Goal: Transaction & Acquisition: Purchase product/service

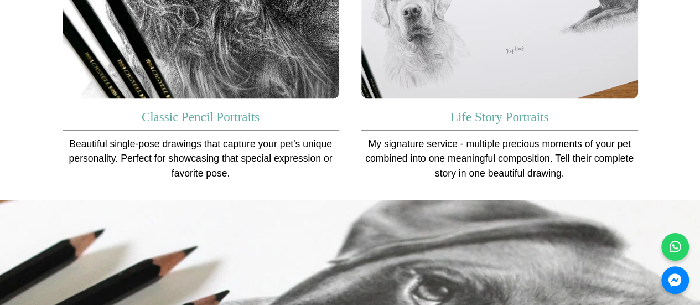
scroll to position [885, 0]
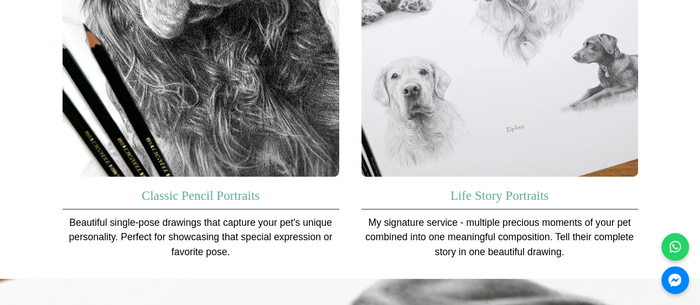
click at [247, 155] on img at bounding box center [201, 32] width 277 height 290
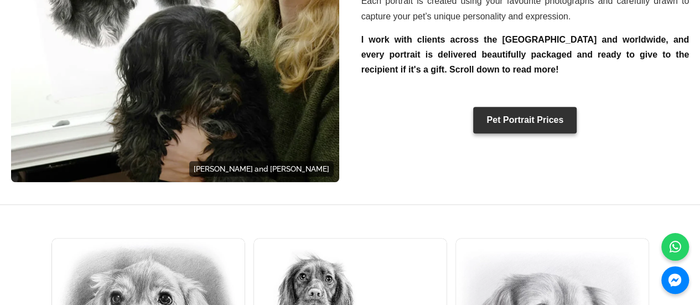
scroll to position [553, 0]
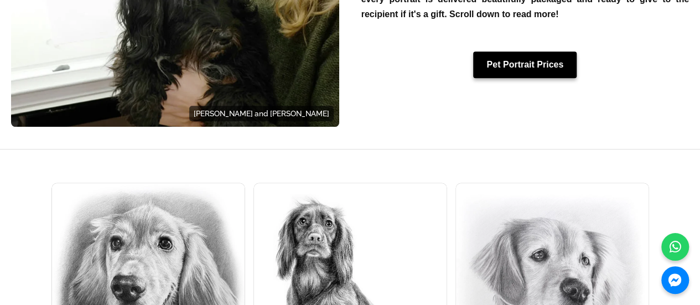
click at [507, 78] on link "Pet Portrait Prices" at bounding box center [524, 64] width 103 height 27
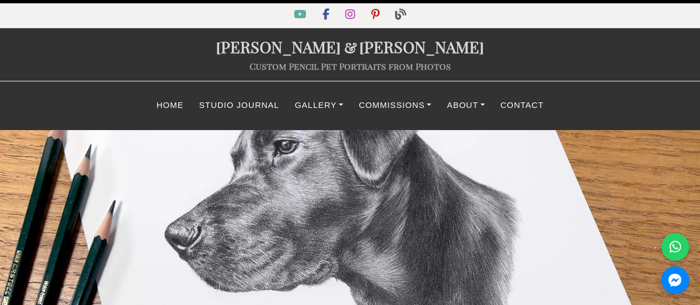
select select "GBP"
click at [451, 116] on link "About" at bounding box center [466, 106] width 54 height 22
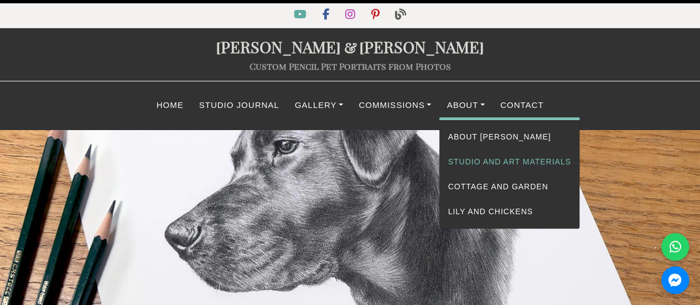
click at [466, 174] on link "Studio and Art Materials" at bounding box center [508, 161] width 139 height 25
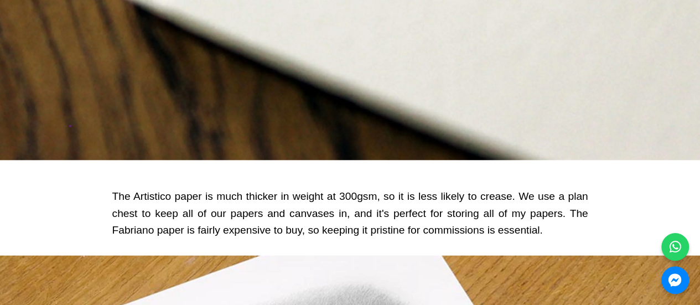
scroll to position [7469, 0]
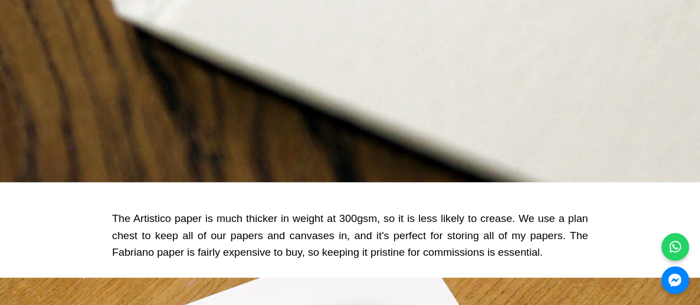
drag, startPoint x: 567, startPoint y: 189, endPoint x: 233, endPoint y: 215, distance: 334.6
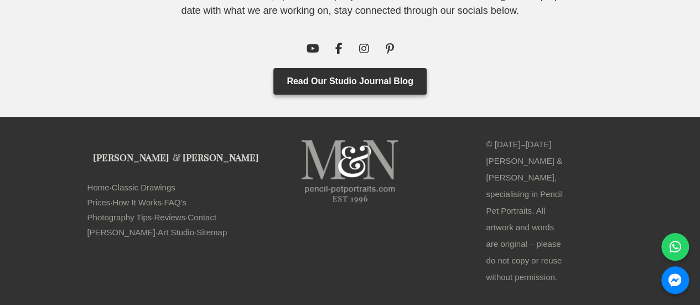
scroll to position [9165, 0]
click at [207, 225] on link "Contact" at bounding box center [202, 217] width 29 height 15
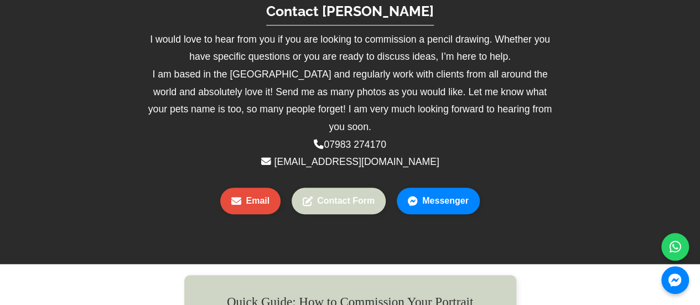
scroll to position [443, 0]
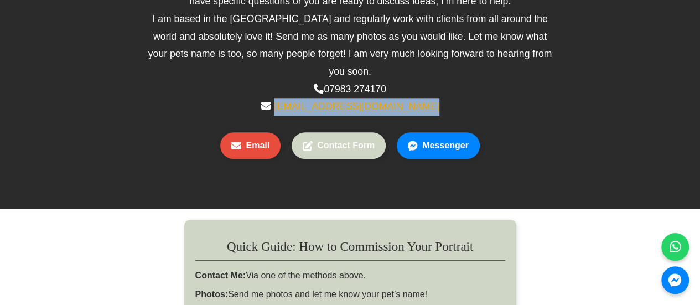
drag, startPoint x: 458, startPoint y: 176, endPoint x: 276, endPoint y: 176, distance: 182.0
click at [276, 116] on p "I would love to hear from you if you are looking to commission a pencil drawing…" at bounding box center [350, 46] width 420 height 140
copy link "petportraitenquiry@gmail.com"
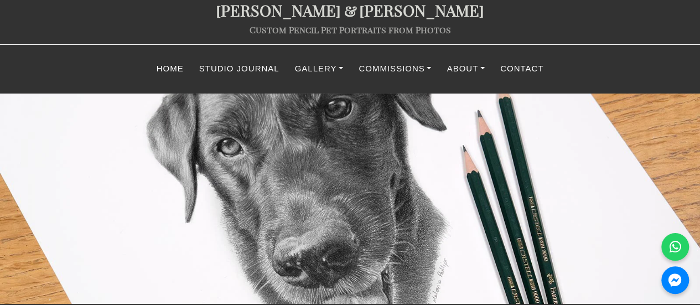
scroll to position [0, 0]
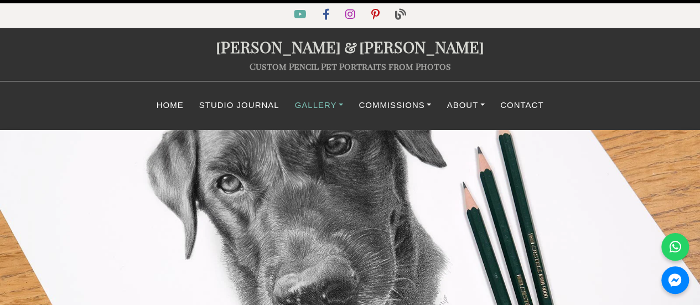
click at [326, 116] on link "Gallery" at bounding box center [319, 106] width 64 height 22
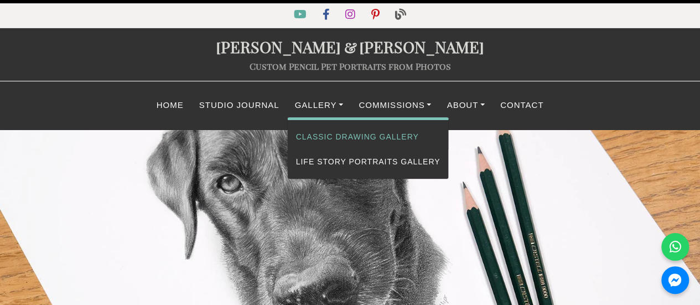
click at [329, 149] on link "Classic Drawing Gallery" at bounding box center [368, 136] width 161 height 25
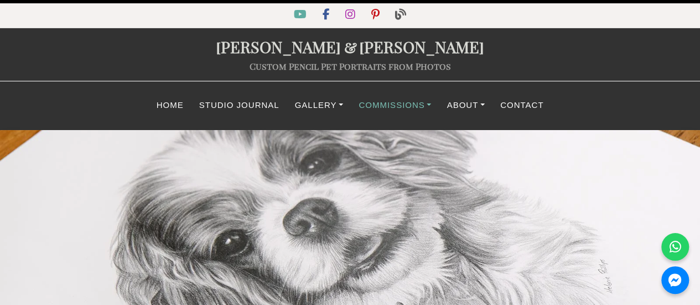
click at [386, 116] on link "Commissions" at bounding box center [395, 106] width 88 height 22
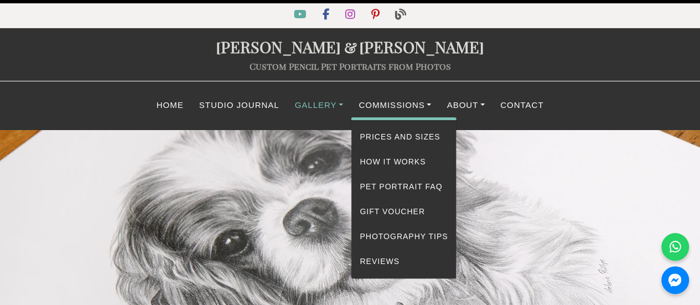
click at [316, 116] on link "Gallery" at bounding box center [319, 106] width 64 height 22
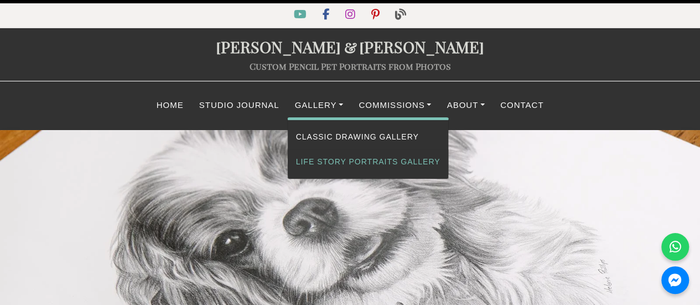
click at [336, 174] on link "Life Story Portraits Gallery" at bounding box center [368, 161] width 161 height 25
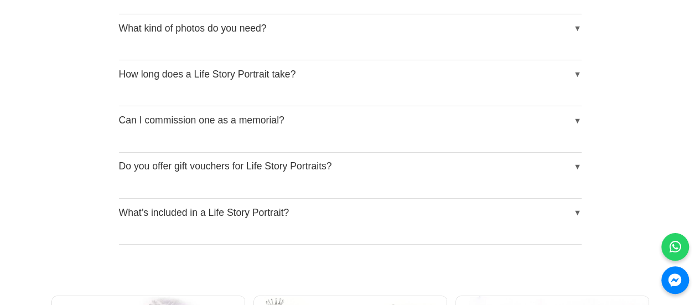
scroll to position [1770, 0]
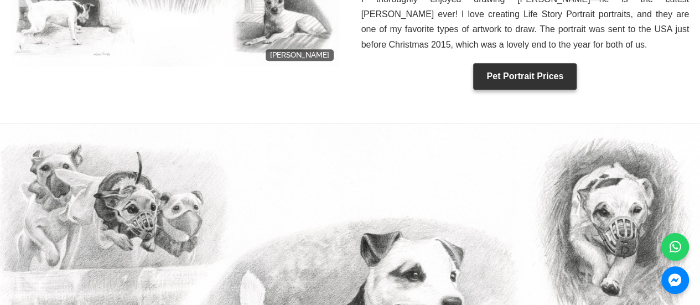
scroll to position [609, 0]
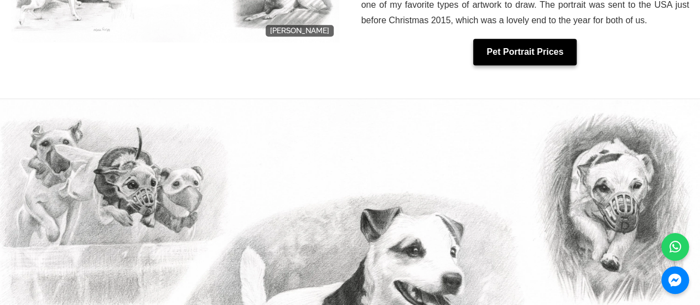
click at [520, 65] on link "Pet Portrait Prices" at bounding box center [524, 52] width 103 height 27
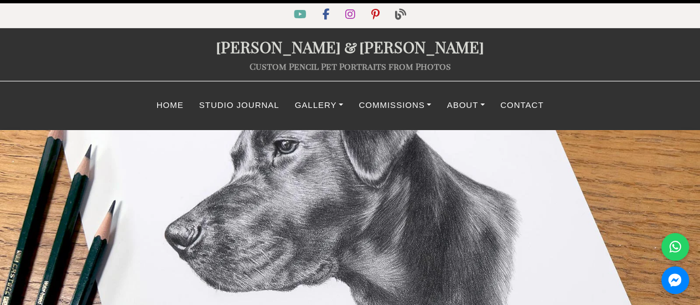
select select "GBP"
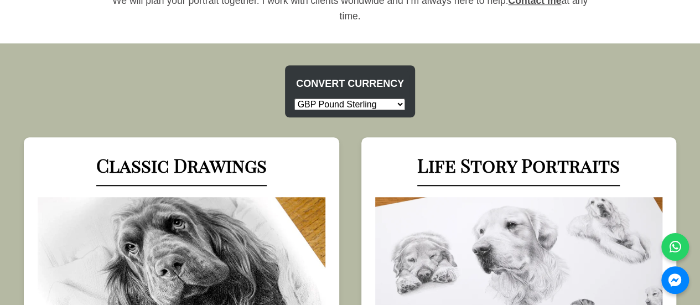
scroll to position [443, 0]
click at [405, 110] on select "USD US Dollar EUR Euro GBP Pound Sterling AUD Australian Dollar CAD Canadian Do…" at bounding box center [349, 104] width 111 height 12
select select "CAD"
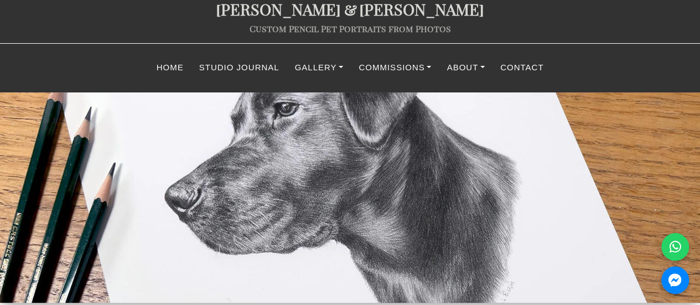
scroll to position [55, 0]
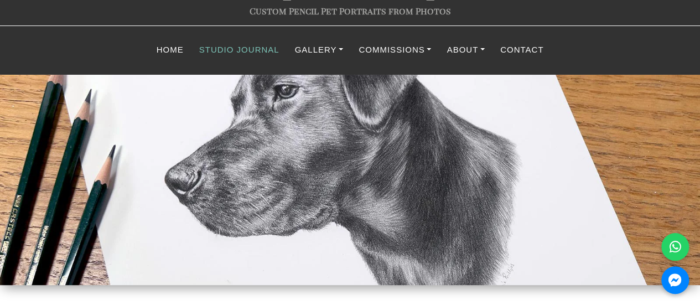
click at [236, 61] on link "Studio Journal" at bounding box center [239, 50] width 96 height 22
click at [240, 61] on link "Studio Journal" at bounding box center [239, 50] width 96 height 22
click at [243, 61] on link "Studio Journal" at bounding box center [239, 50] width 96 height 22
